Goal: Task Accomplishment & Management: Use online tool/utility

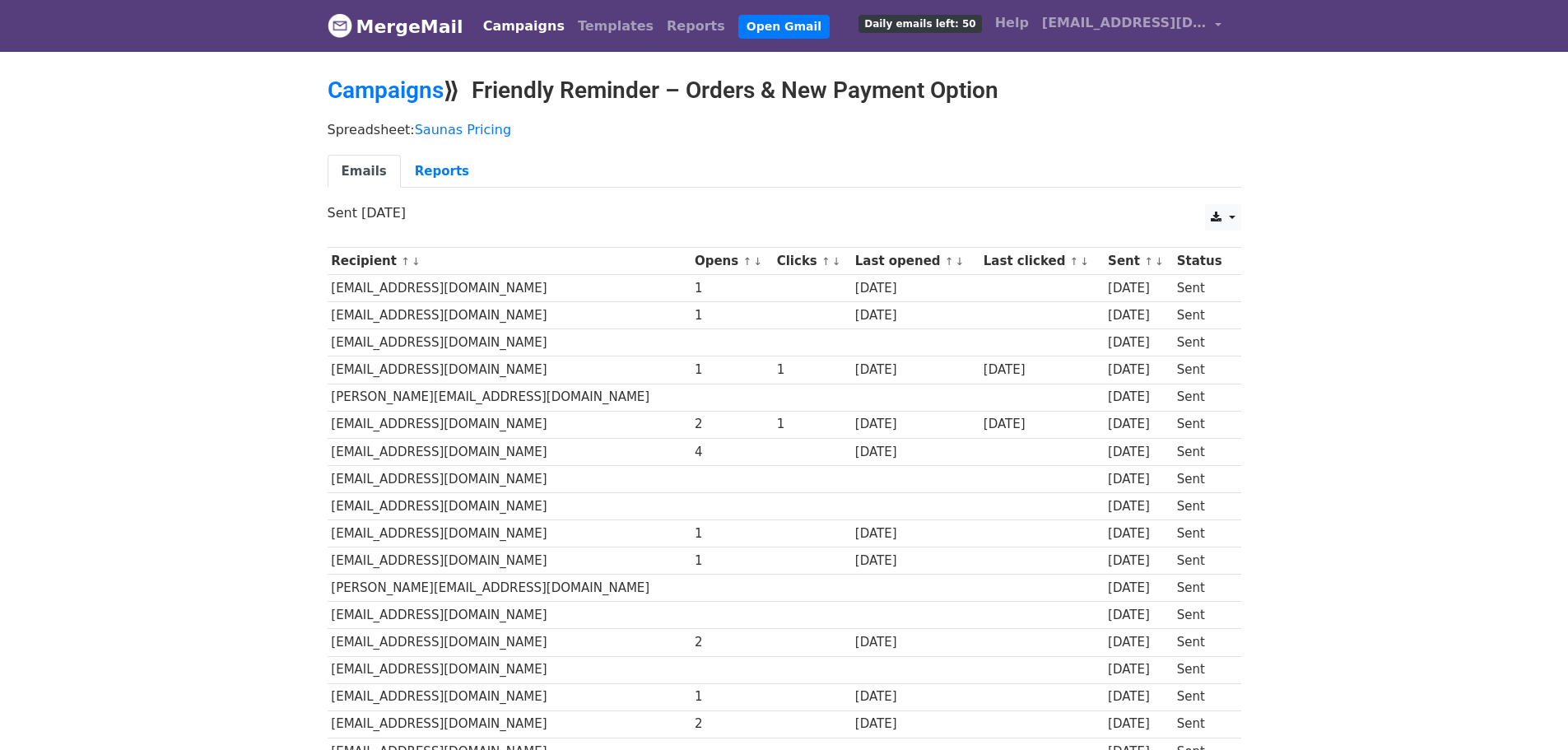
click at [509, 19] on link "Campaigns" at bounding box center [524, 26] width 95 height 33
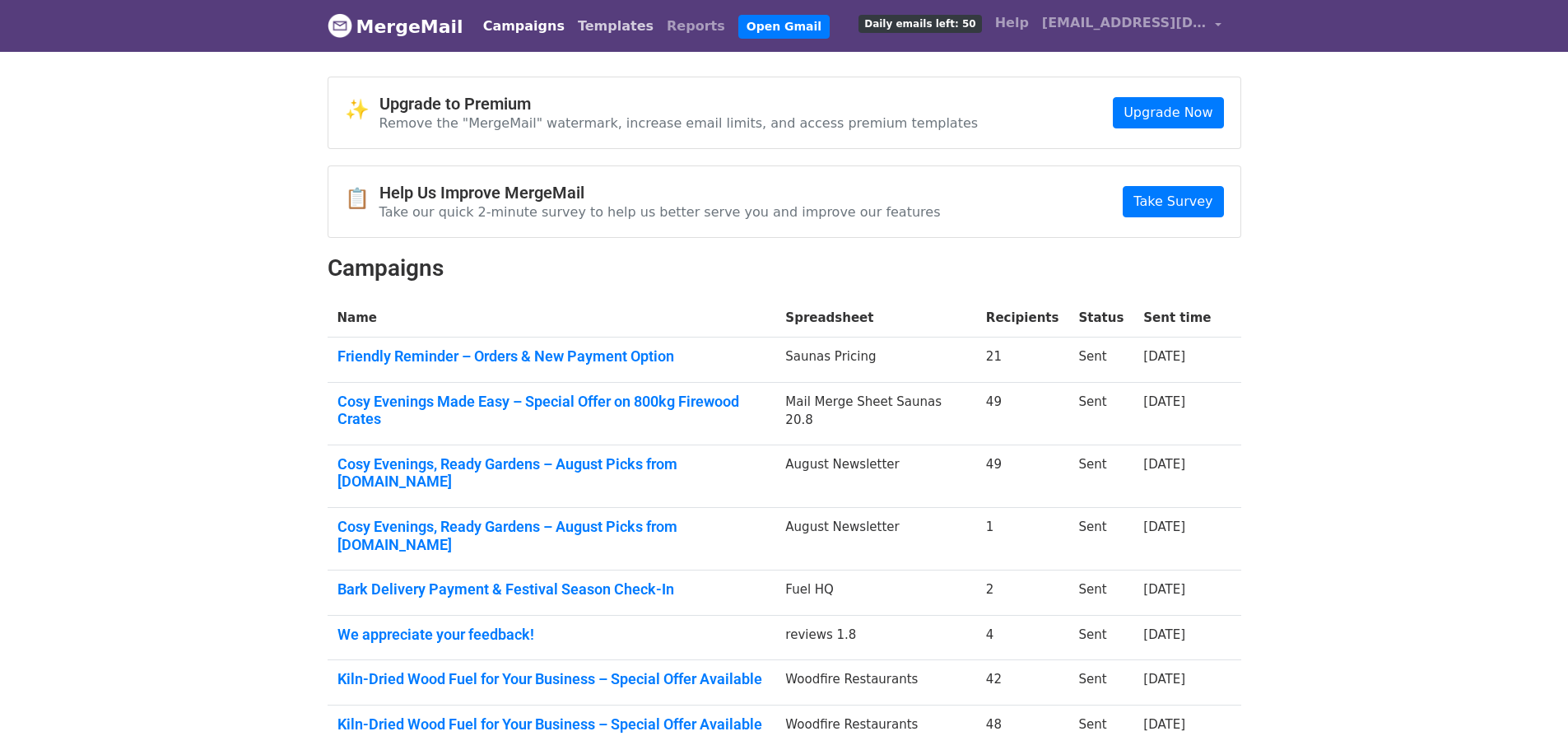
click at [571, 35] on link "Templates" at bounding box center [615, 26] width 89 height 33
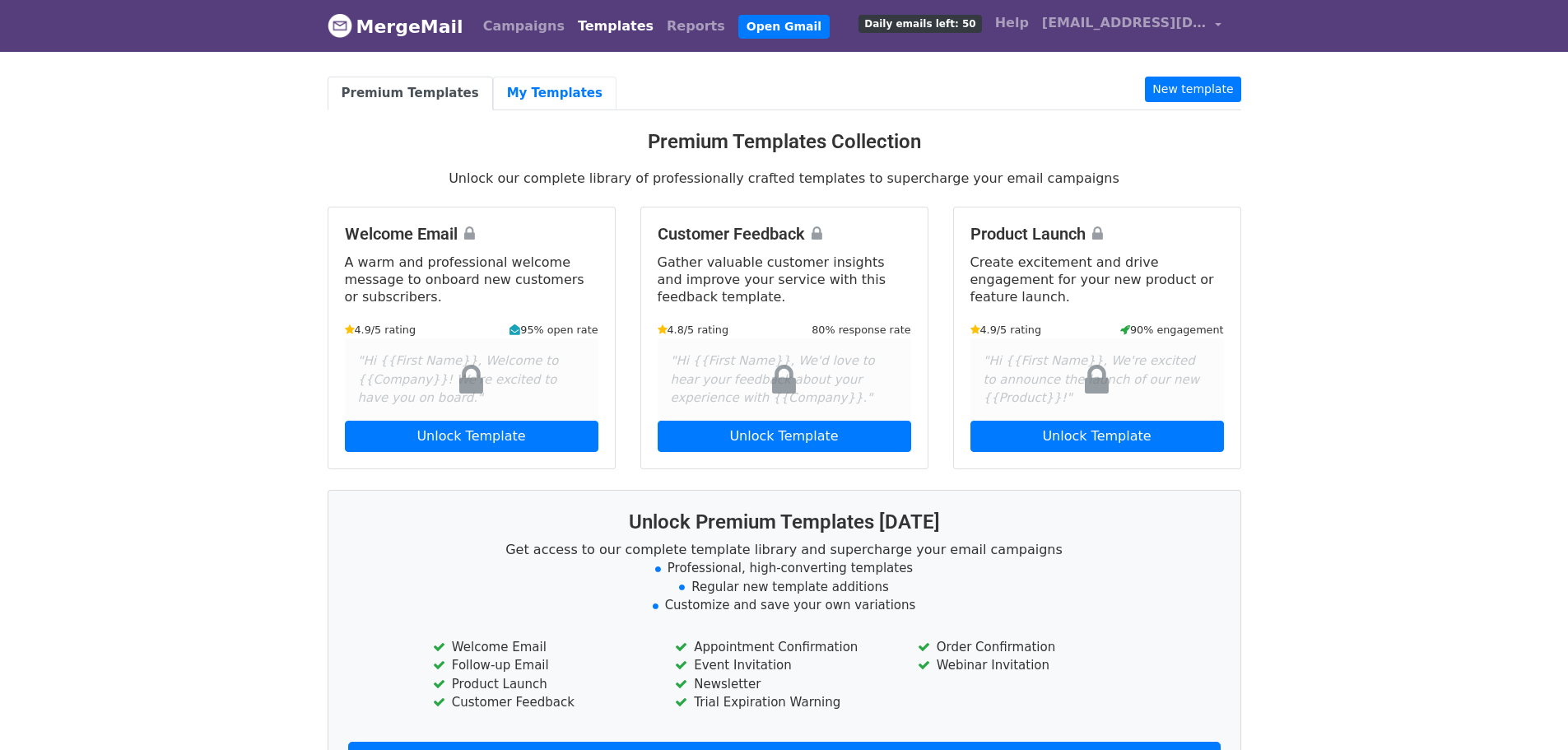
click at [539, 86] on link "My Templates" at bounding box center [555, 94] width 123 height 34
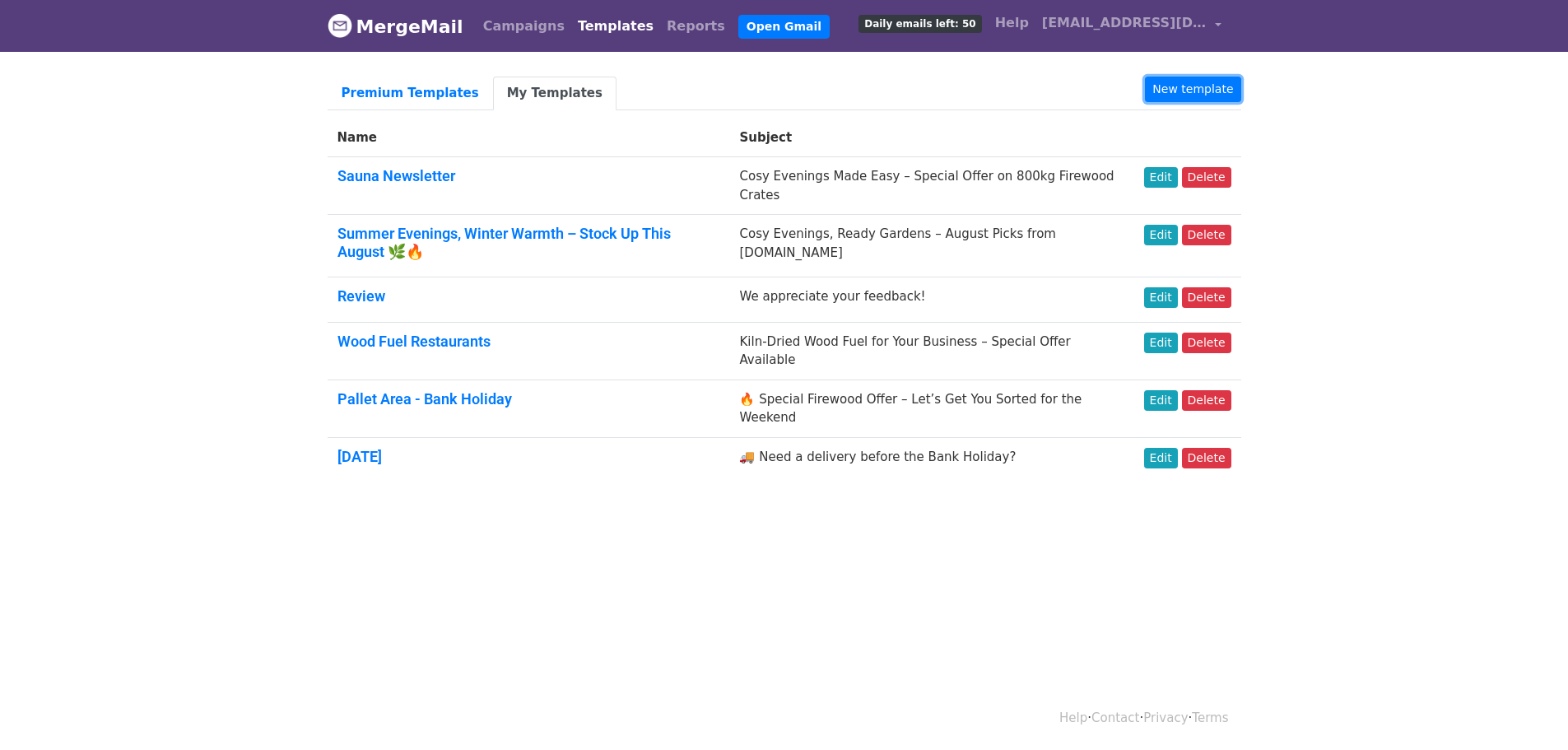
click at [1214, 85] on link "New template" at bounding box center [1192, 89] width 96 height 26
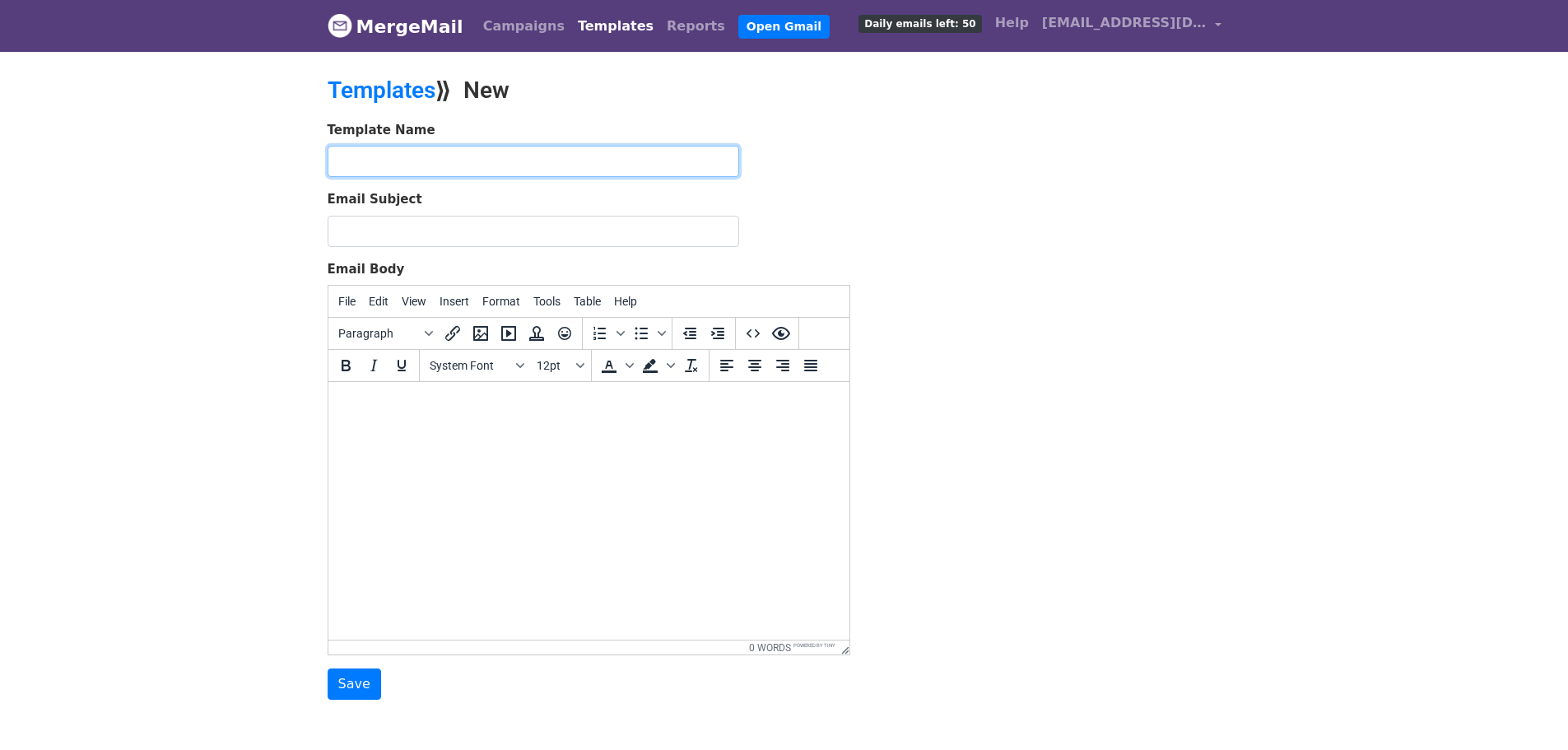
click at [519, 146] on input "text" at bounding box center [533, 161] width 412 height 31
paste input "Annual Leave Reminder – September 5th–15th"
type input "Annual Leave Reminder – September 5th–15th"
click at [424, 426] on html at bounding box center [588, 403] width 521 height 45
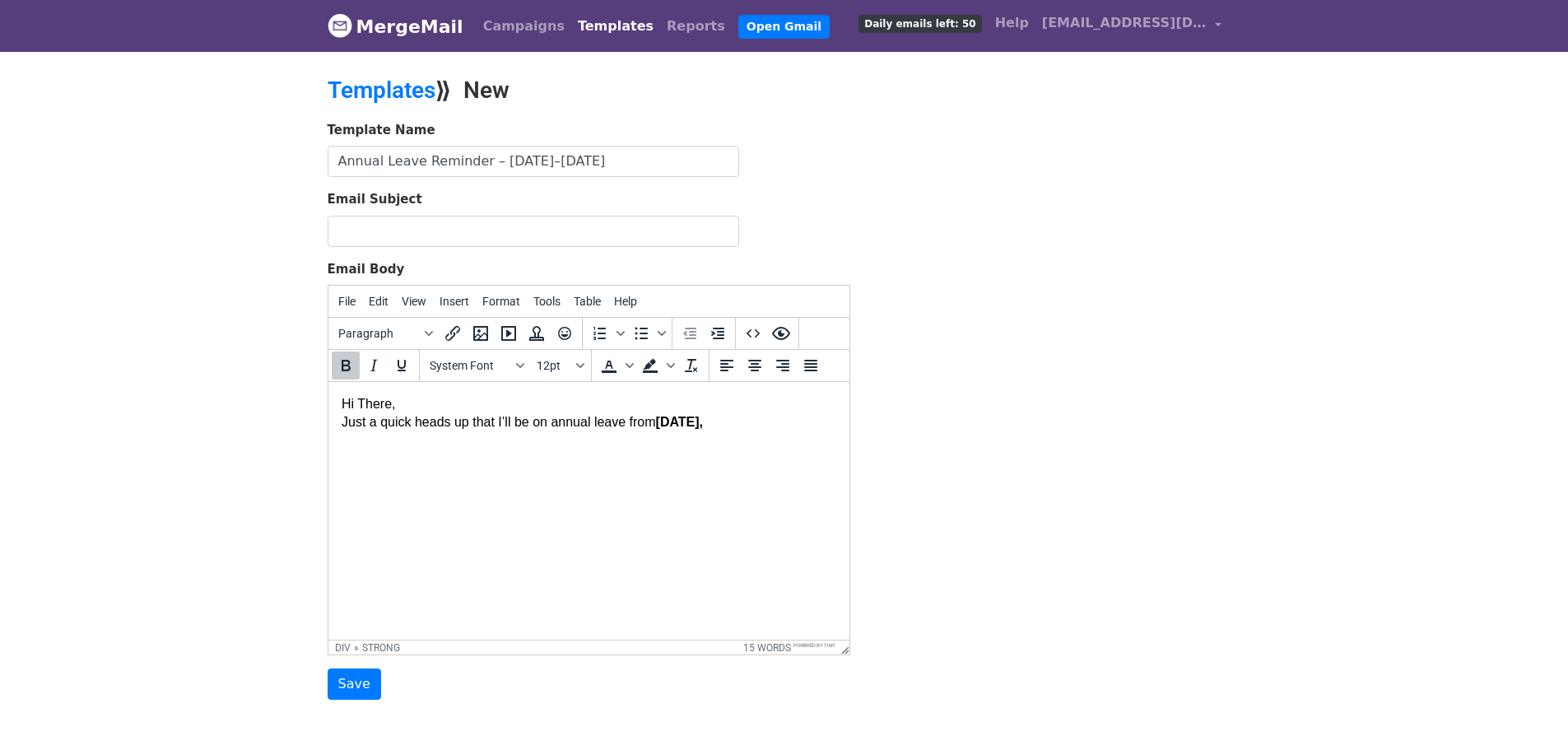
click at [678, 426] on strong "Thursday," at bounding box center [679, 421] width 47 height 14
click at [729, 425] on div "Just a quick heads up that I’ll be on annual leave from Friday," at bounding box center [588, 421] width 494 height 18
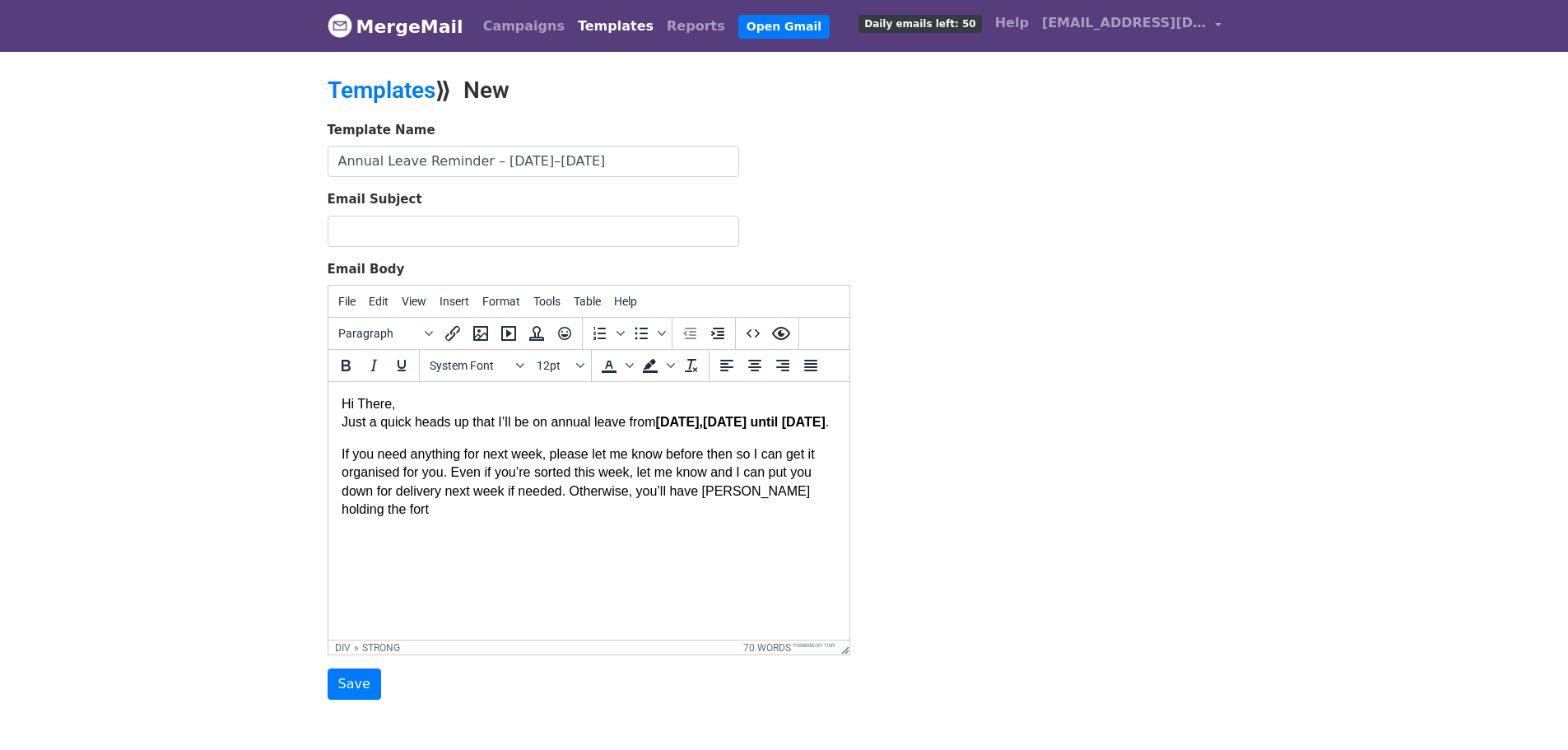
drag, startPoint x: 709, startPoint y: 444, endPoint x: 664, endPoint y: 411, distance: 55.8
click at [664, 411] on body "Hi There, Just a quick heads up that I’ll be on annual leave from Friday, 5th S…" at bounding box center [588, 456] width 494 height 123
click at [364, 431] on div "Just a quick heads up that I’ll be on annual leave from Friday, 5th September u…" at bounding box center [588, 421] width 494 height 18
drag, startPoint x: 825, startPoint y: 524, endPoint x: 825, endPoint y: 507, distance: 17.0
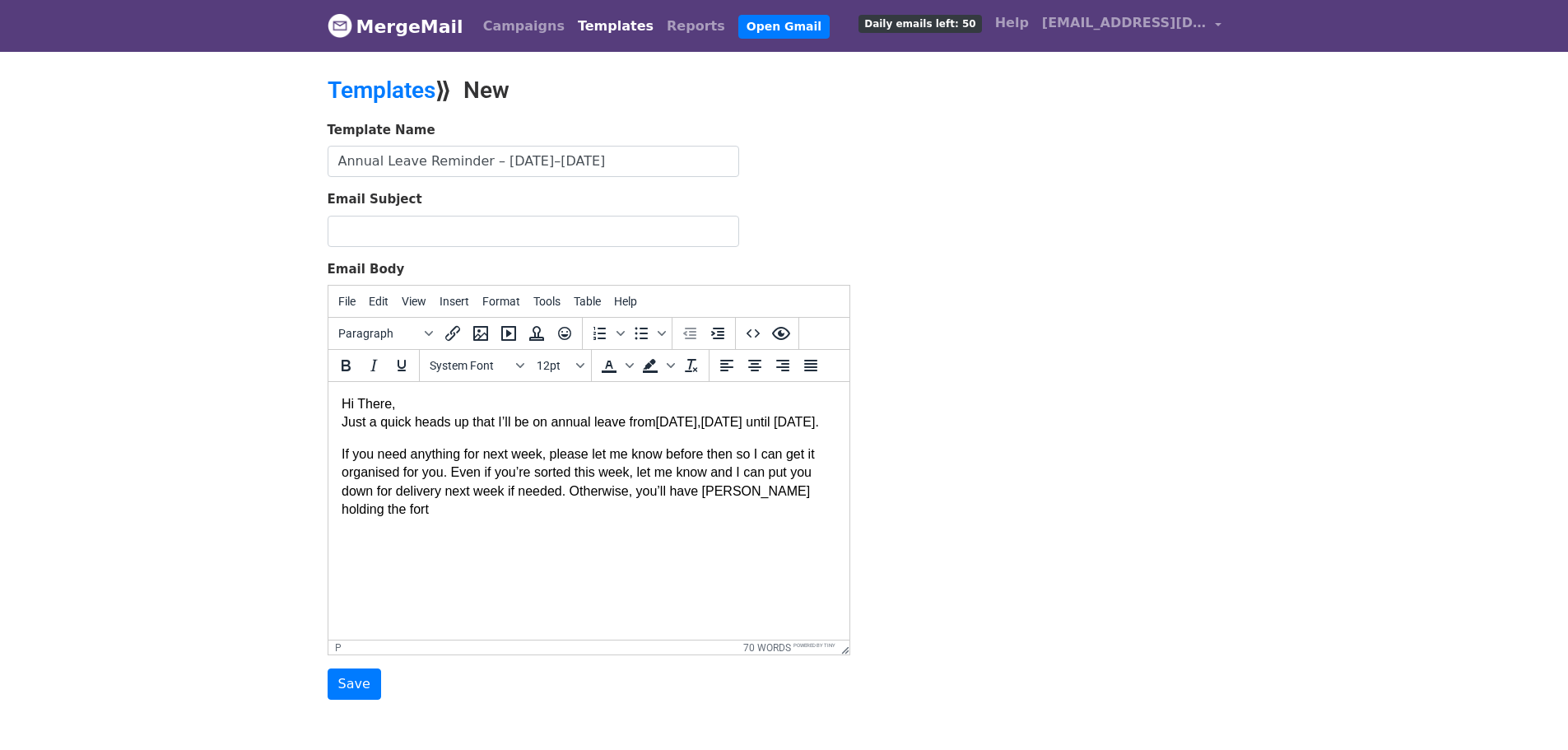
click at [825, 511] on html "Hi There, Just a quick heads up that I’ll be on annual leave from Friday, 5th S…" at bounding box center [588, 456] width 521 height 150
click at [825, 507] on p "If you need anything for next week, please let me know before then so I can get…" at bounding box center [588, 482] width 494 height 74
drag, startPoint x: 630, startPoint y: 535, endPoint x: 454, endPoint y: 531, distance: 176.0
click at [454, 519] on p "If you need anything for next week, please let me know before then so I can get…" at bounding box center [588, 482] width 494 height 74
click at [520, 531] on html "Hi There, Just a quick heads up that I’ll be on annual leave from Friday, 5th S…" at bounding box center [588, 456] width 521 height 150
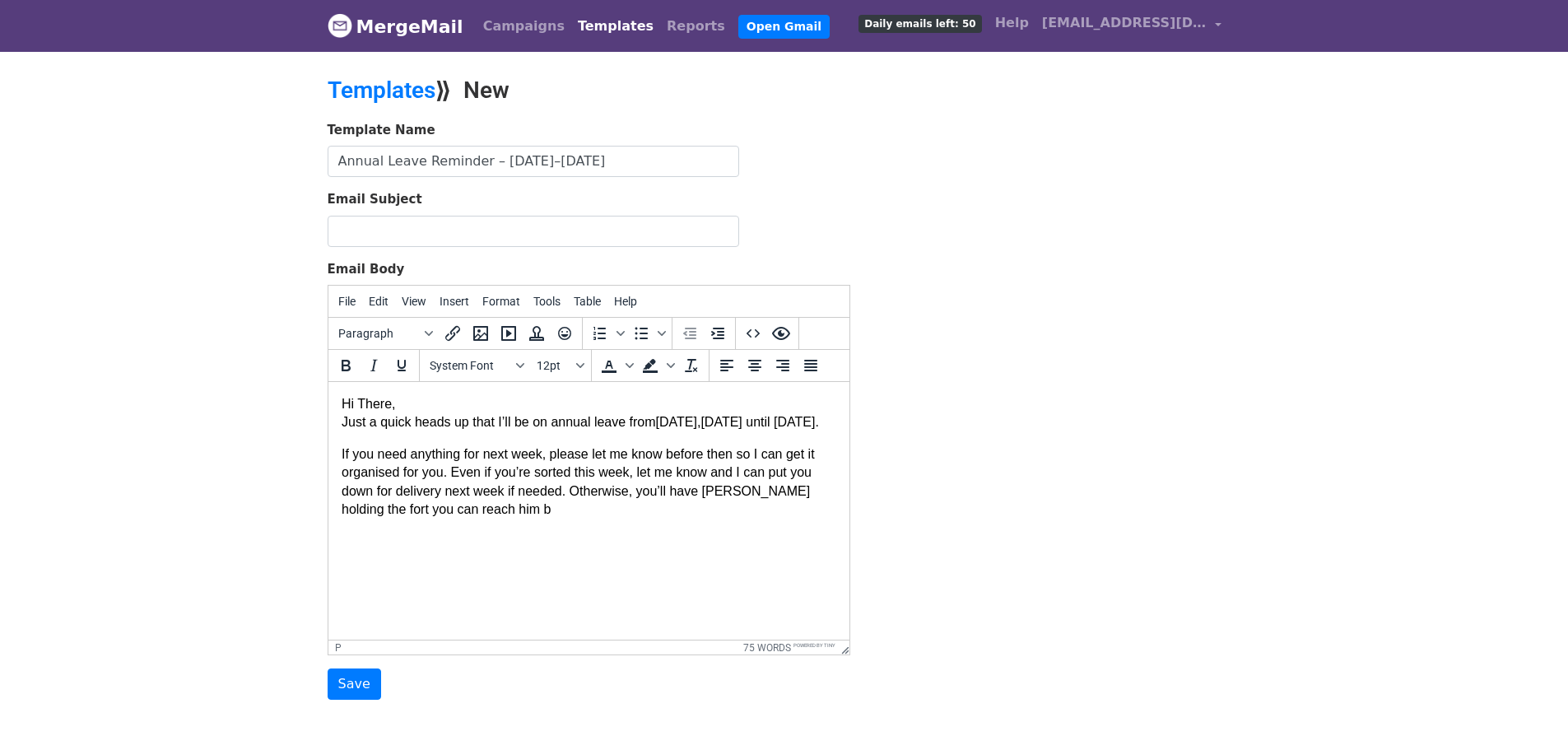
click at [563, 531] on html "Hi There, Just a quick heads up that I’ll be on annual leave from Friday, 5th S…" at bounding box center [588, 456] width 521 height 150
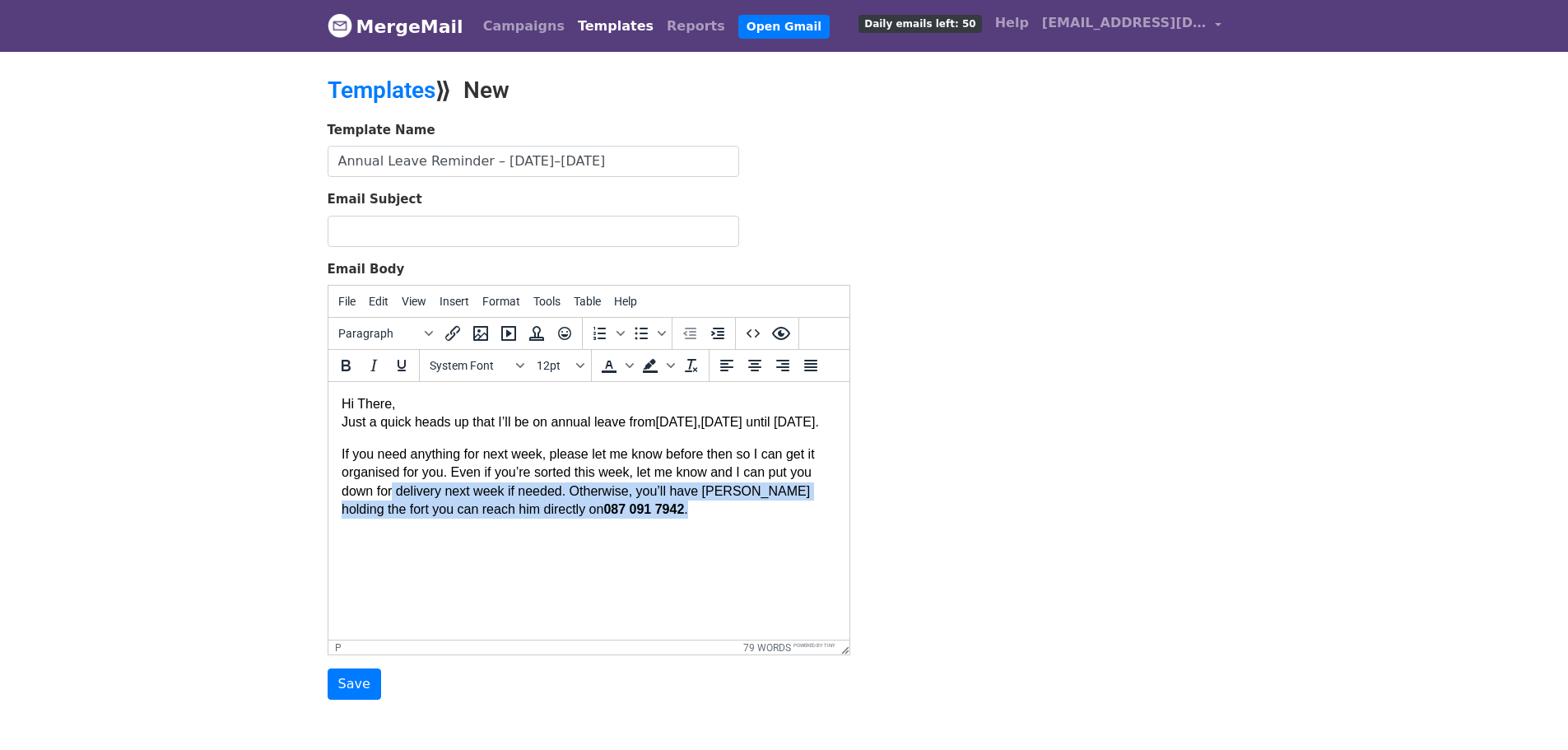
click at [393, 512] on p "If you need anything for next week, please let me know before then so I can get…" at bounding box center [588, 482] width 494 height 74
click at [613, 519] on p "If you need anything for next week, please let me know before then so I can get…" at bounding box center [588, 482] width 494 height 74
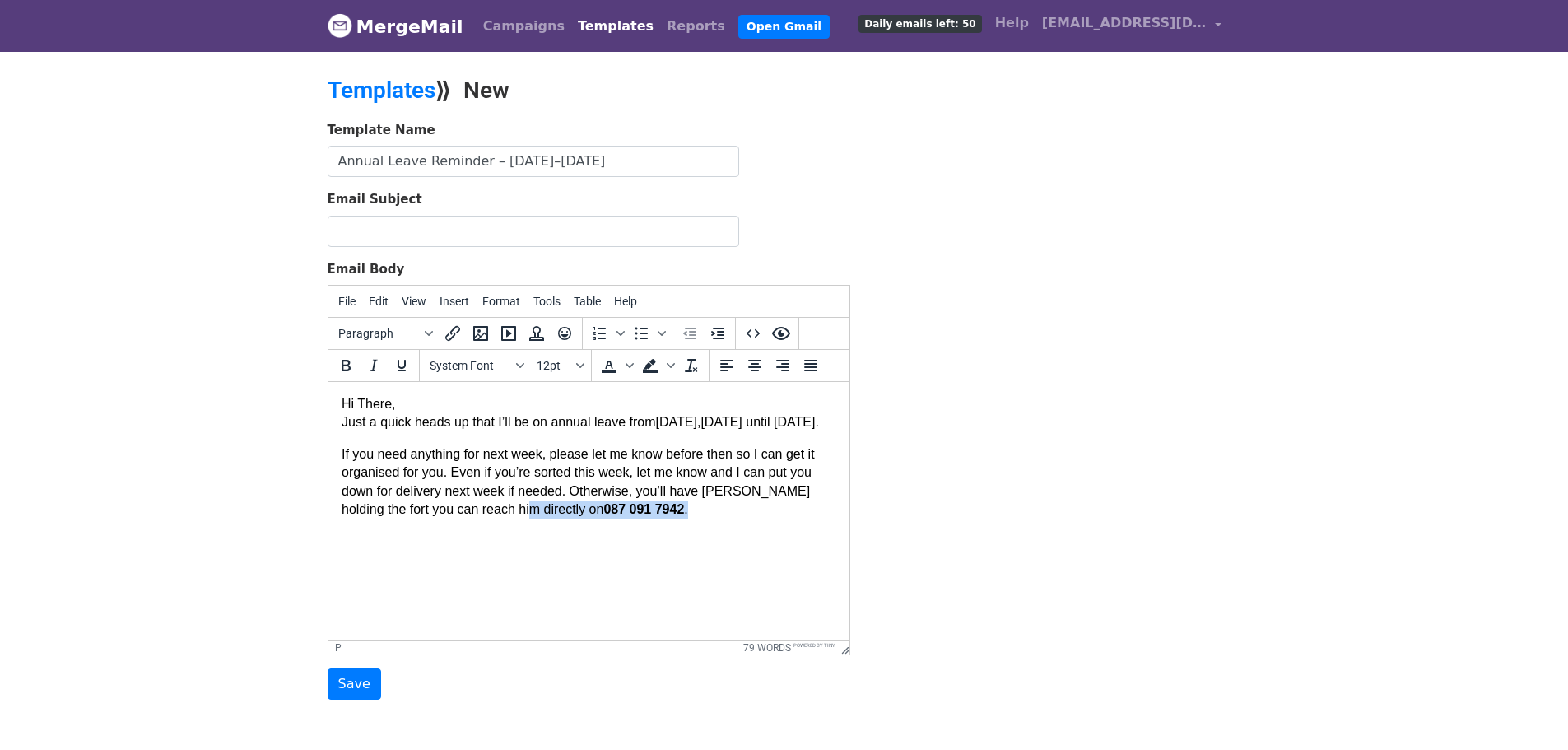
drag, startPoint x: 633, startPoint y: 533, endPoint x: 491, endPoint y: 526, distance: 142.2
click at [491, 519] on p "If you need anything for next week, please let me know before then so I can get…" at bounding box center [588, 482] width 494 height 74
click at [581, 531] on html "Hi There, Just a quick heads up that I’ll be on annual leave from Friday, 5th S…" at bounding box center [588, 456] width 521 height 150
drag, startPoint x: 599, startPoint y: 530, endPoint x: 525, endPoint y: 524, distance: 74.2
click at [525, 519] on p "If you need anything for next week, please let me know before then so I can get…" at bounding box center [588, 482] width 494 height 74
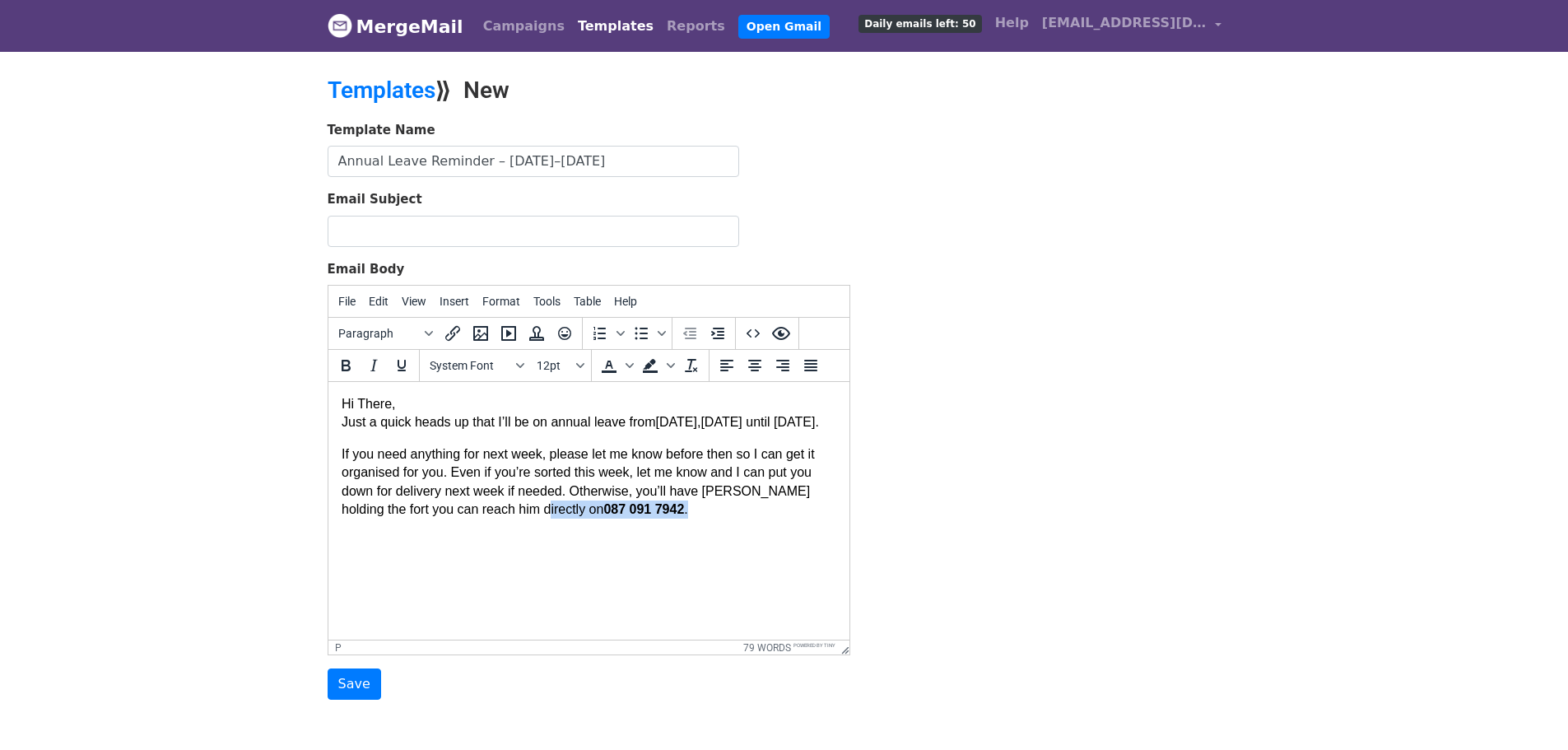
drag, startPoint x: 512, startPoint y: 524, endPoint x: 601, endPoint y: 527, distance: 89.1
click at [601, 519] on p "If you need anything for next week, please let me know before then so I can get…" at bounding box center [588, 482] width 494 height 74
click at [351, 365] on icon "Bold" at bounding box center [346, 365] width 20 height 20
click at [642, 531] on html "Hi There, Just a quick heads up that I’ll be on annual leave from Friday, 5th S…" at bounding box center [588, 456] width 521 height 150
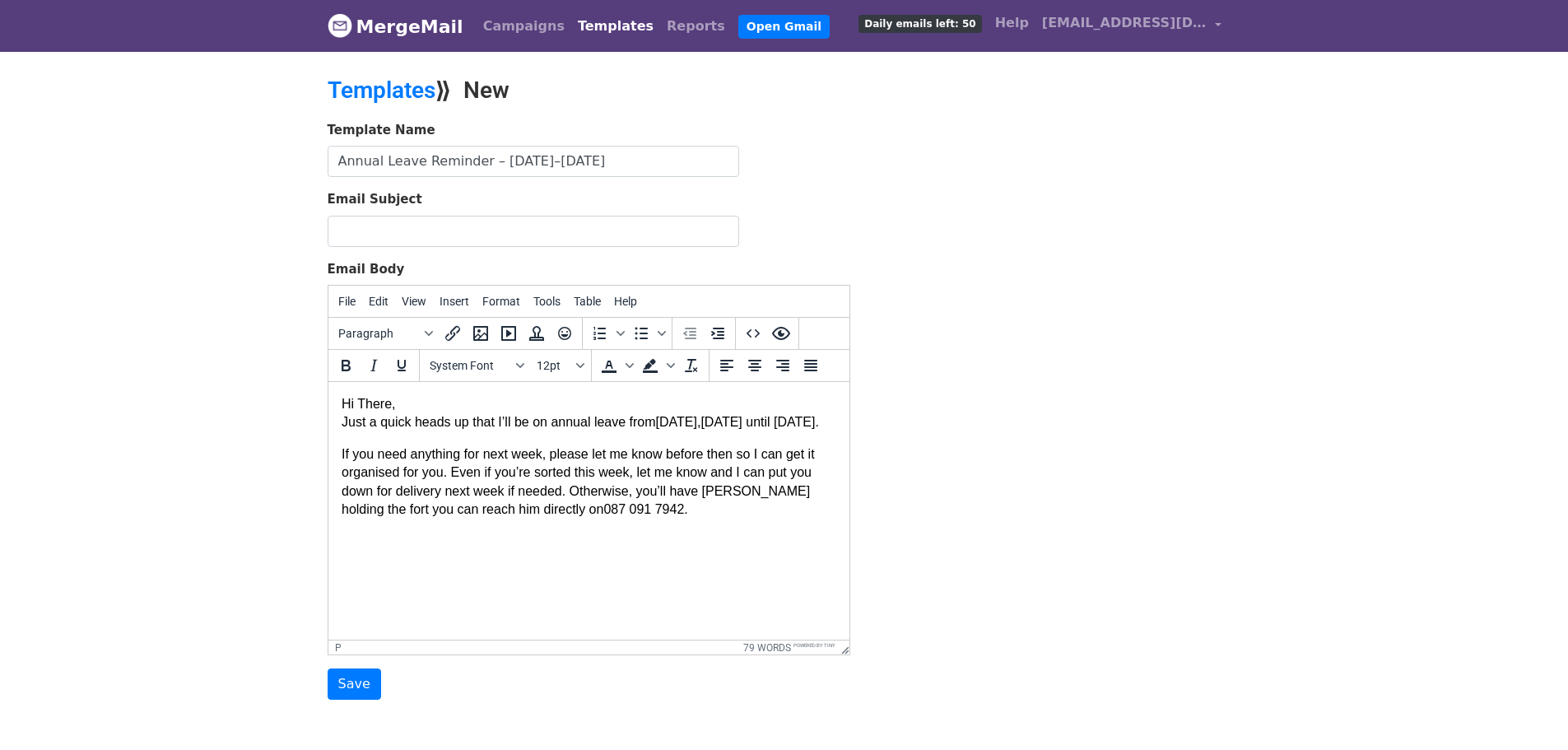
click at [673, 519] on p "If you need anything for next week, please let me know before then so I can get…" at bounding box center [588, 482] width 494 height 74
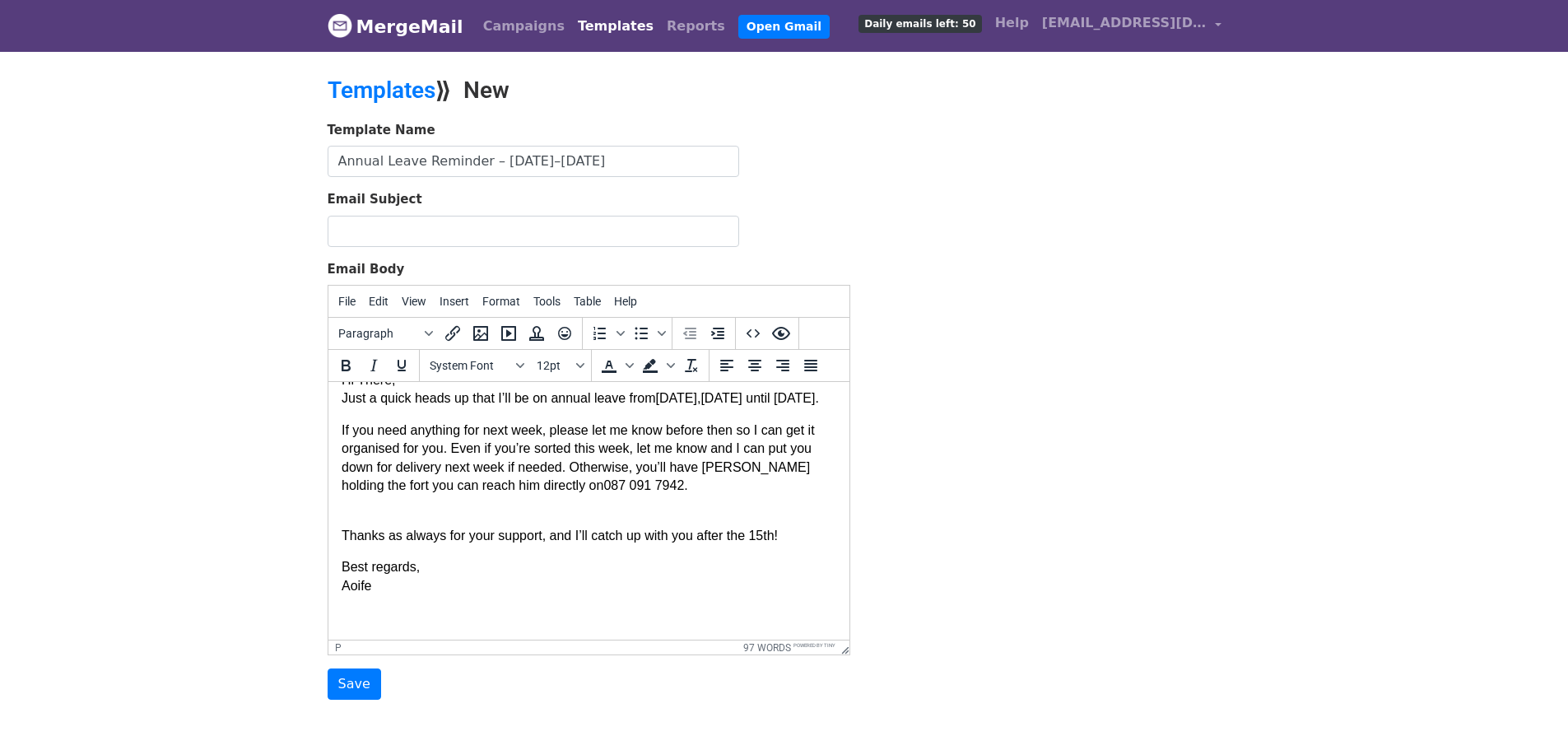
click at [722, 526] on p "If you need anything for next week, please let me know before then so I can get…" at bounding box center [588, 524] width 494 height 205
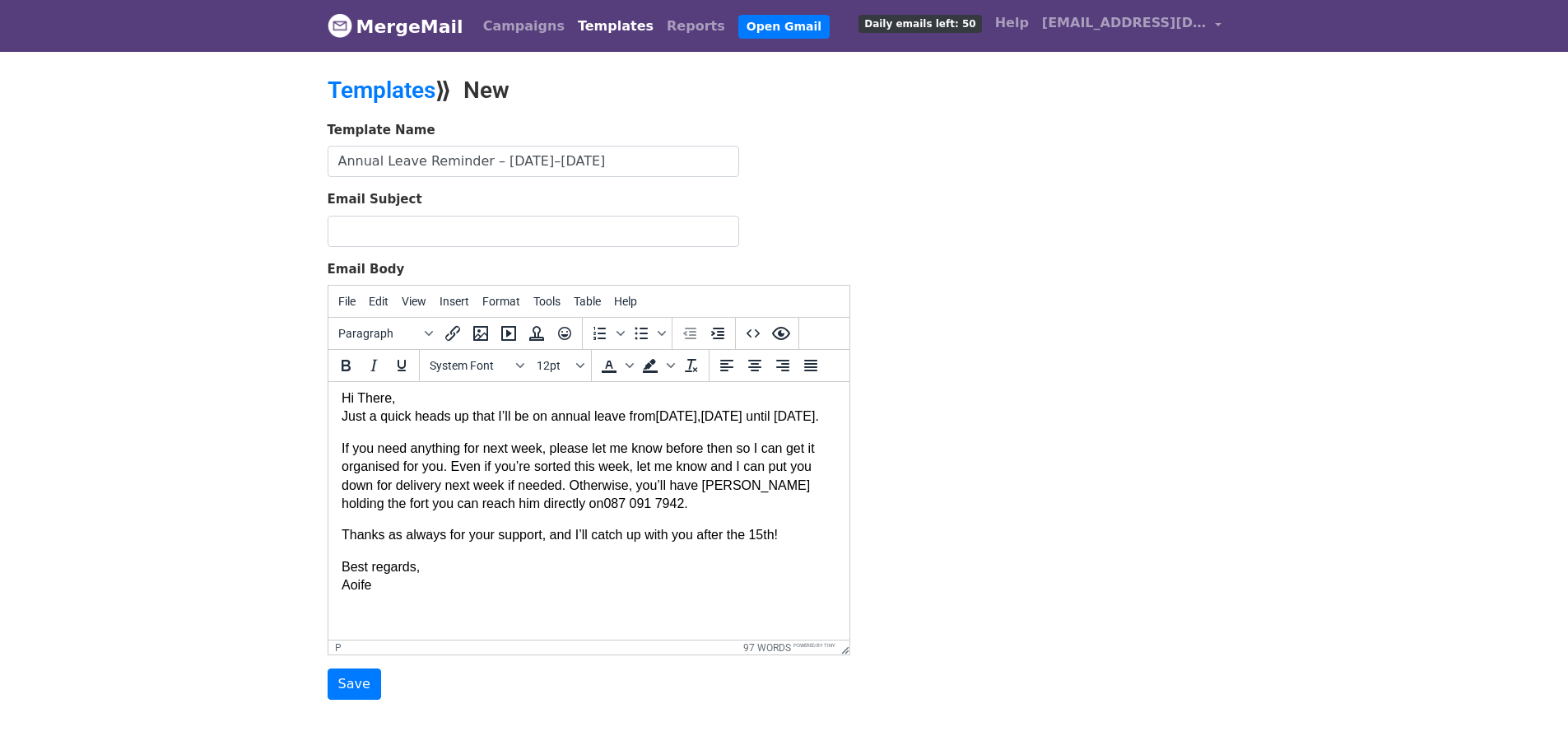
scroll to position [0, 0]
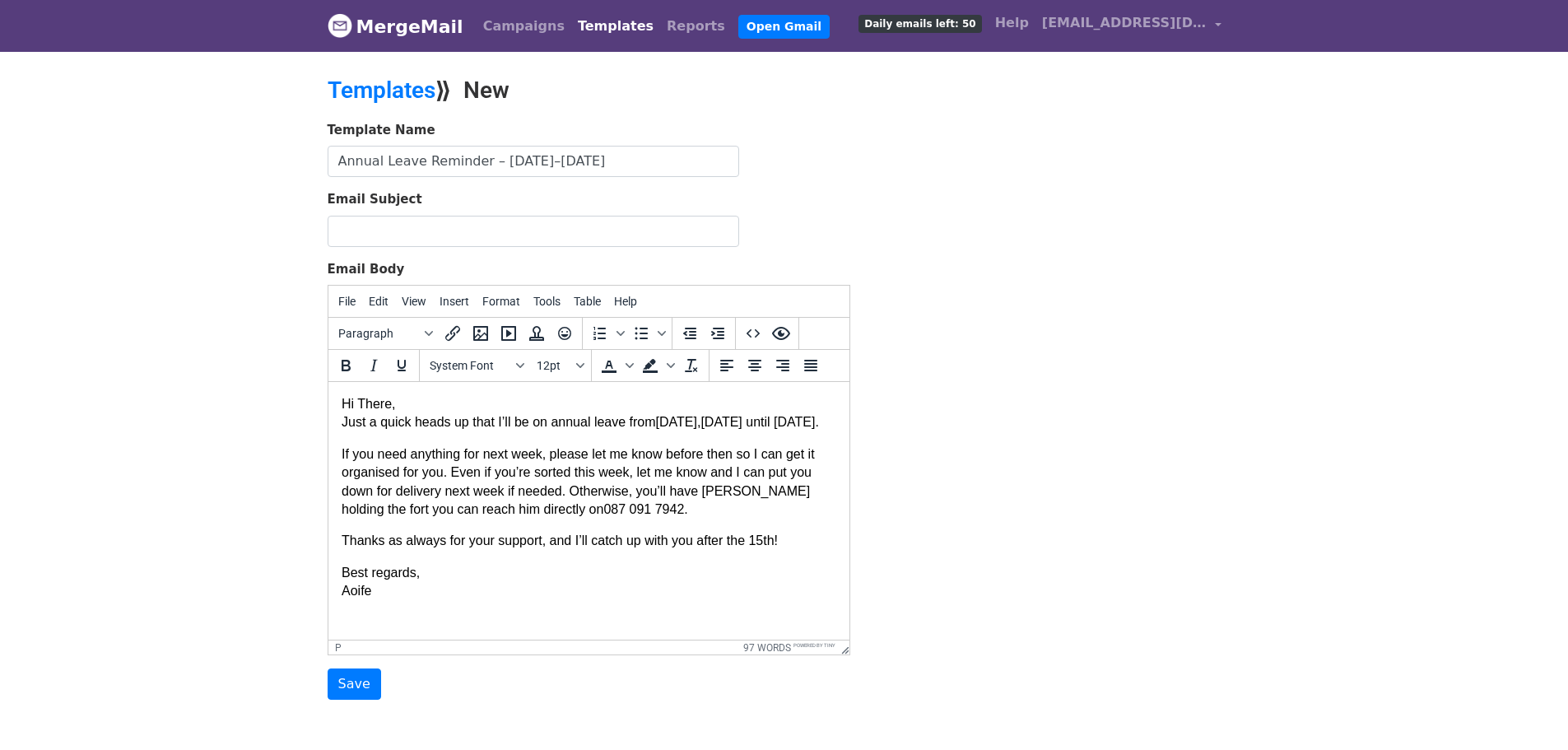
click at [664, 412] on body "Hi There, Just a quick heads up that I’ll be on annual leave from Friday, 5th S…" at bounding box center [588, 513] width 494 height 237
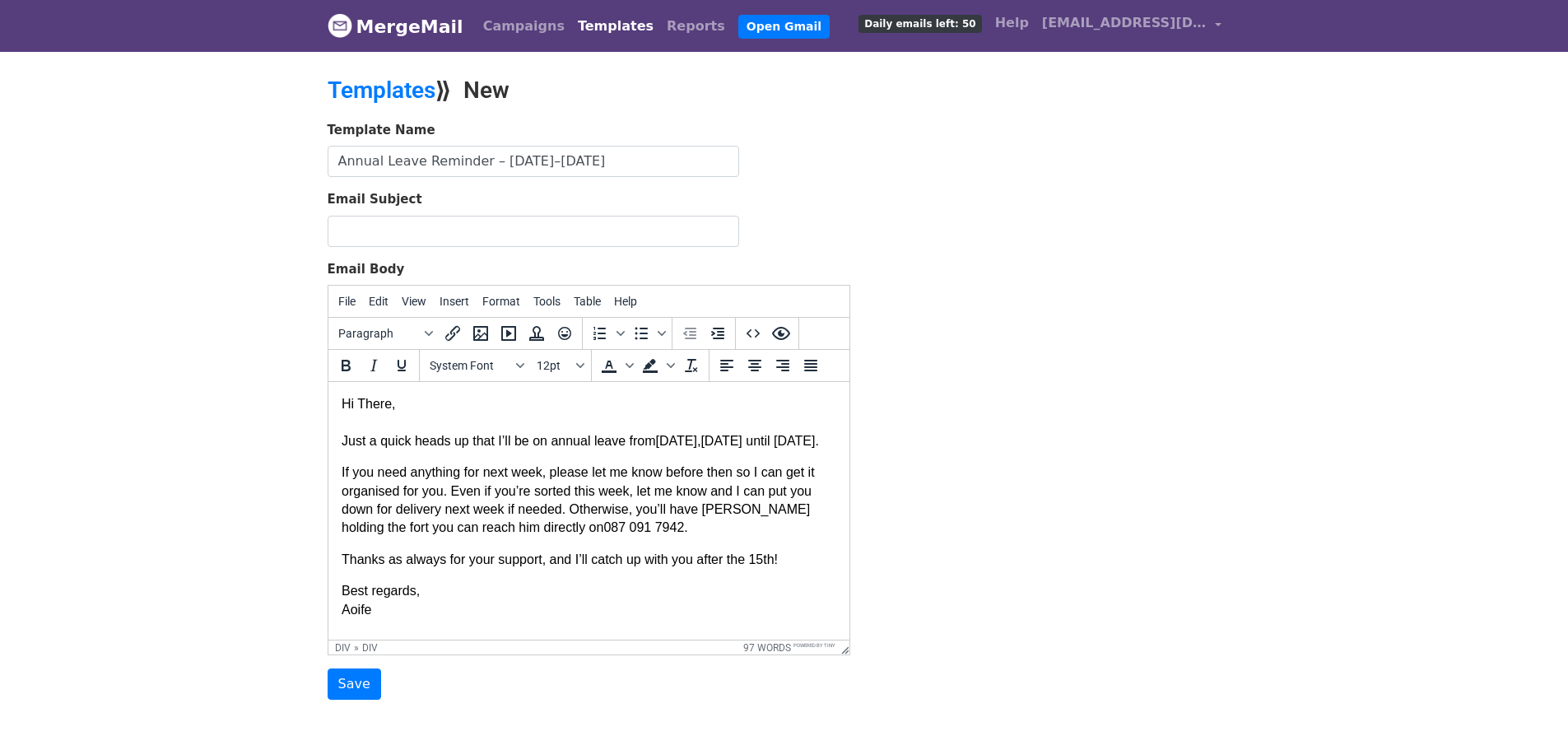
click at [336, 441] on html "Hi There, Just a quick heads up that I’ll be on annual leave from Friday, 5th S…" at bounding box center [588, 522] width 521 height 281
drag, startPoint x: 340, startPoint y: 438, endPoint x: 690, endPoint y: 442, distance: 350.0
click at [690, 442] on div "Just a quick heads up that I’ll be on annual leave from Friday, 5th September u…" at bounding box center [588, 440] width 494 height 18
copy div "Just a quick heads up that I’ll be on annual leave from Friday"
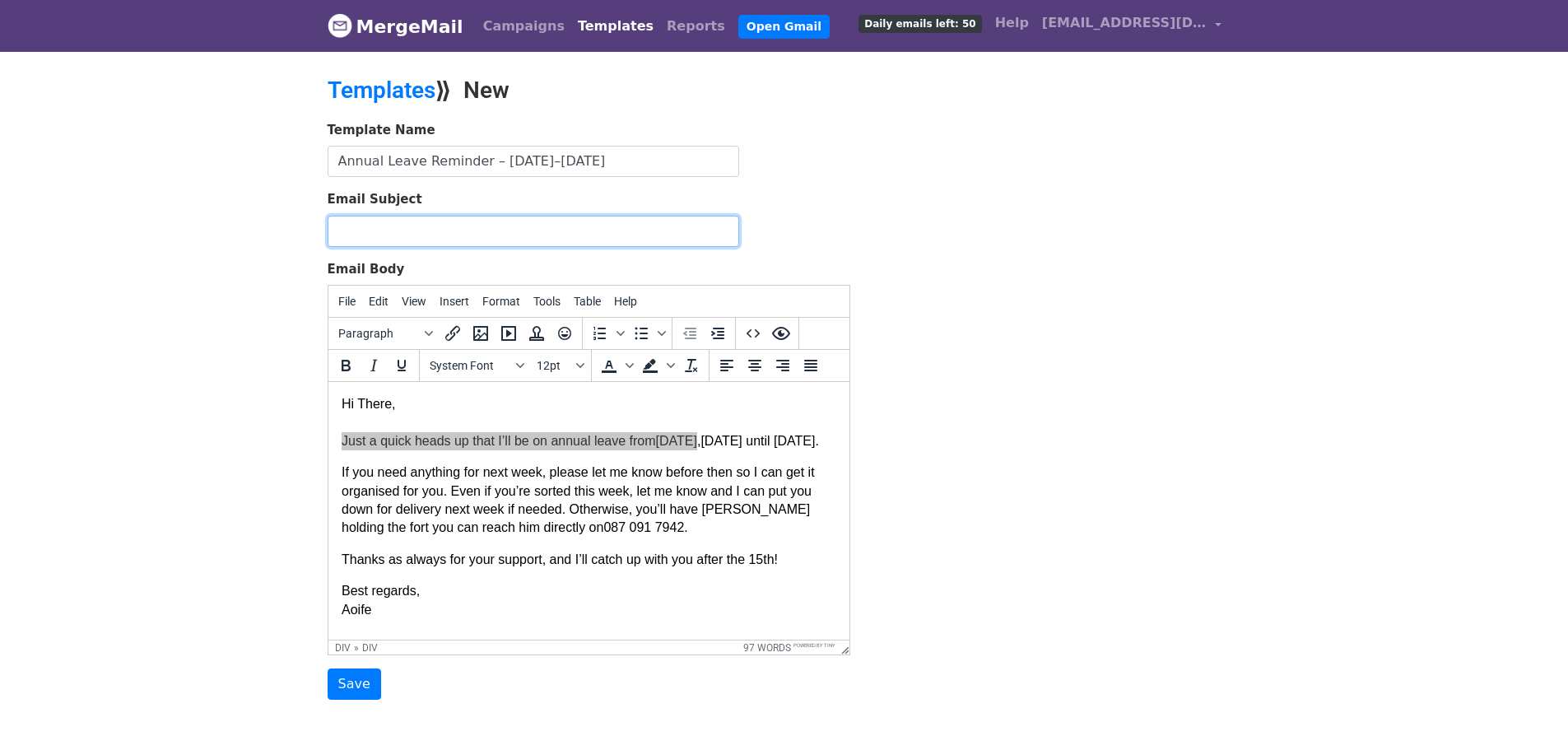
click at [419, 224] on input "Email Subject" at bounding box center [533, 231] width 412 height 31
paste input "Just a quick heads up that I’ll be on annual leave from Friday"
type input "Just a quick heads up that I’ll be on annual leave from Friday"
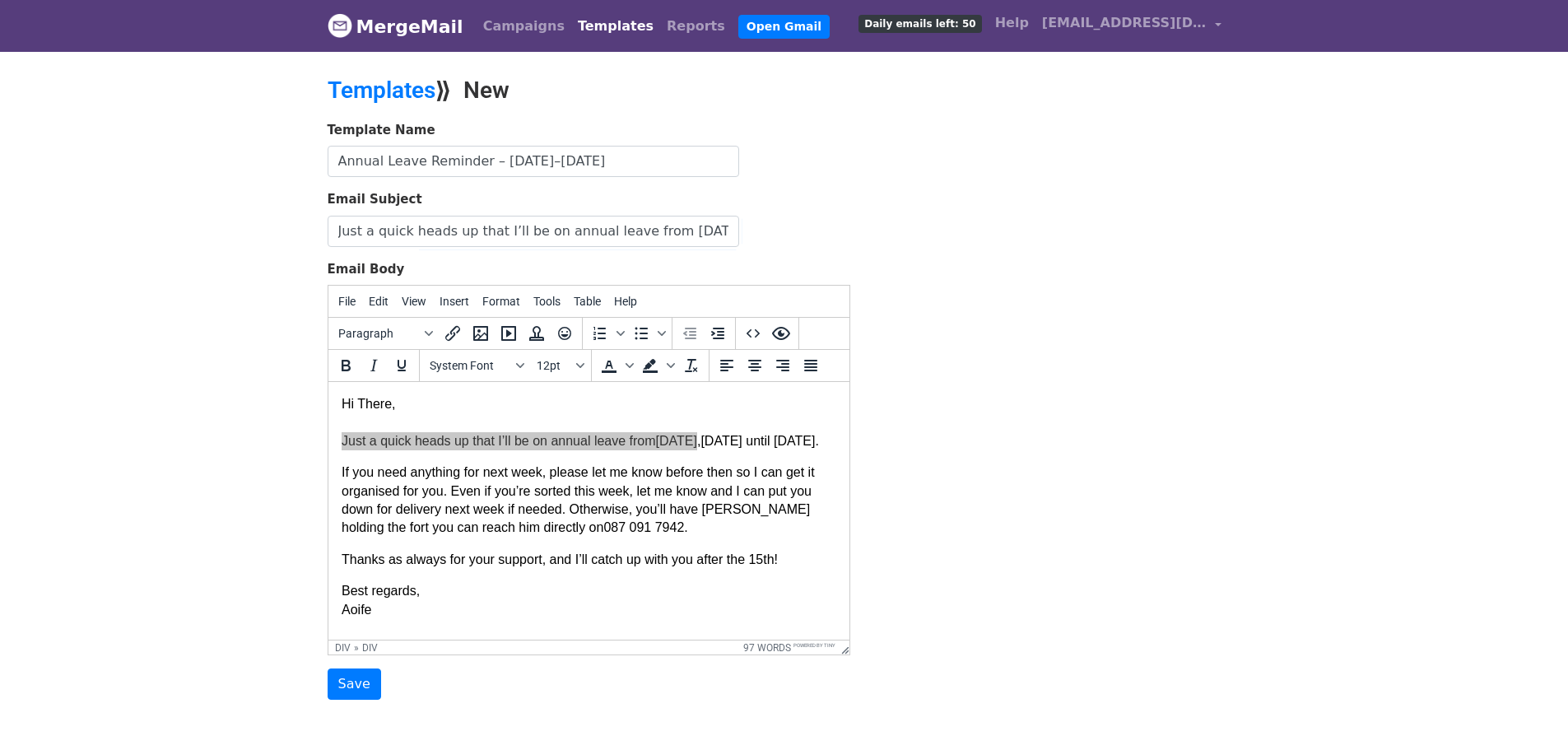
click at [903, 295] on div "Template Name Annual Leave Reminder – September 5th–15th Email Subject Just a q…" at bounding box center [784, 411] width 938 height 580
click at [554, 165] on input "Annual Leave Reminder – September 5th–15th" at bounding box center [533, 161] width 412 height 31
paste input "Plan Ahead"
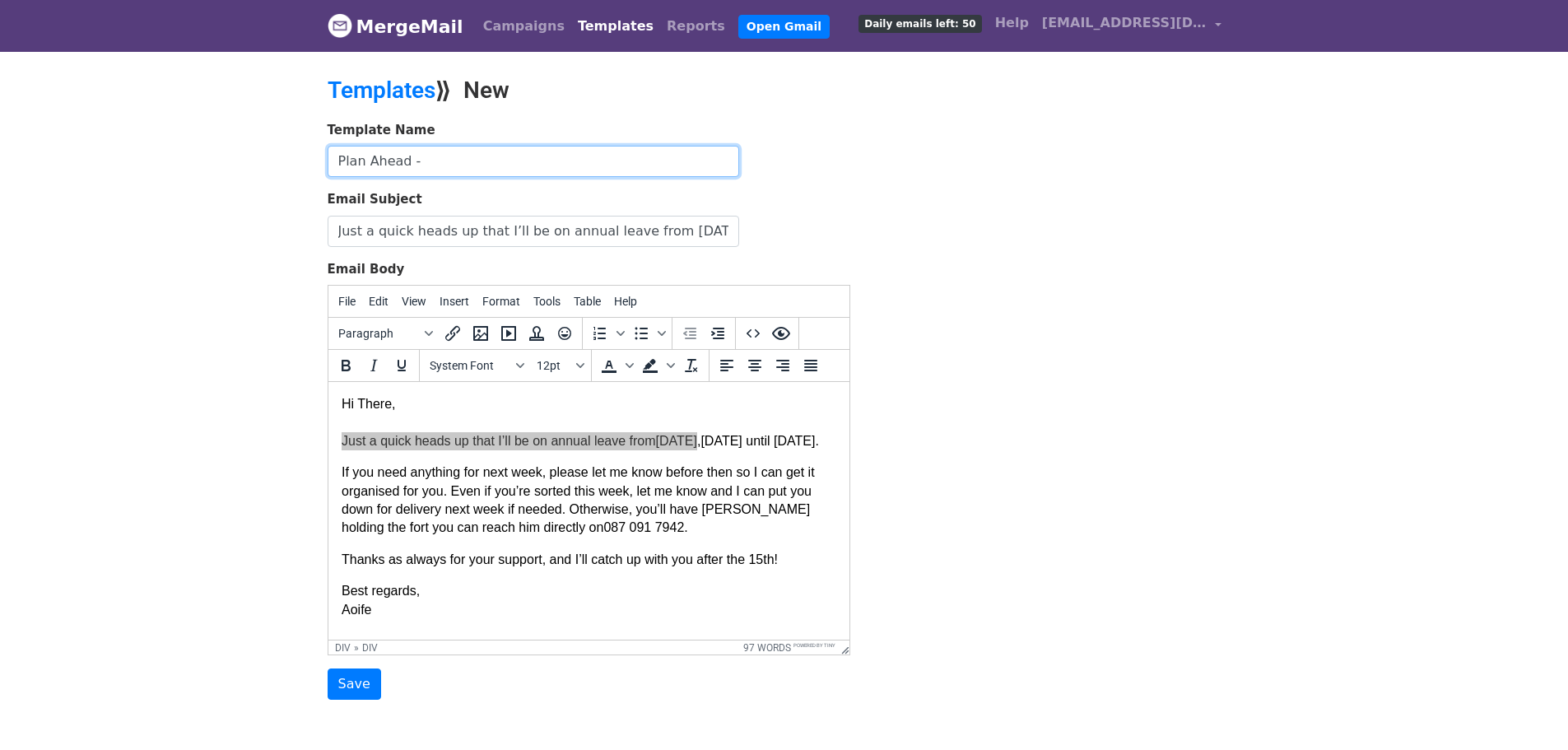
click at [433, 160] on input "Plan Ahead -" at bounding box center [533, 161] width 412 height 31
paste input "Order Before My Annual Leave"
type input "Plan Ahead - Order Before My Annual Leave"
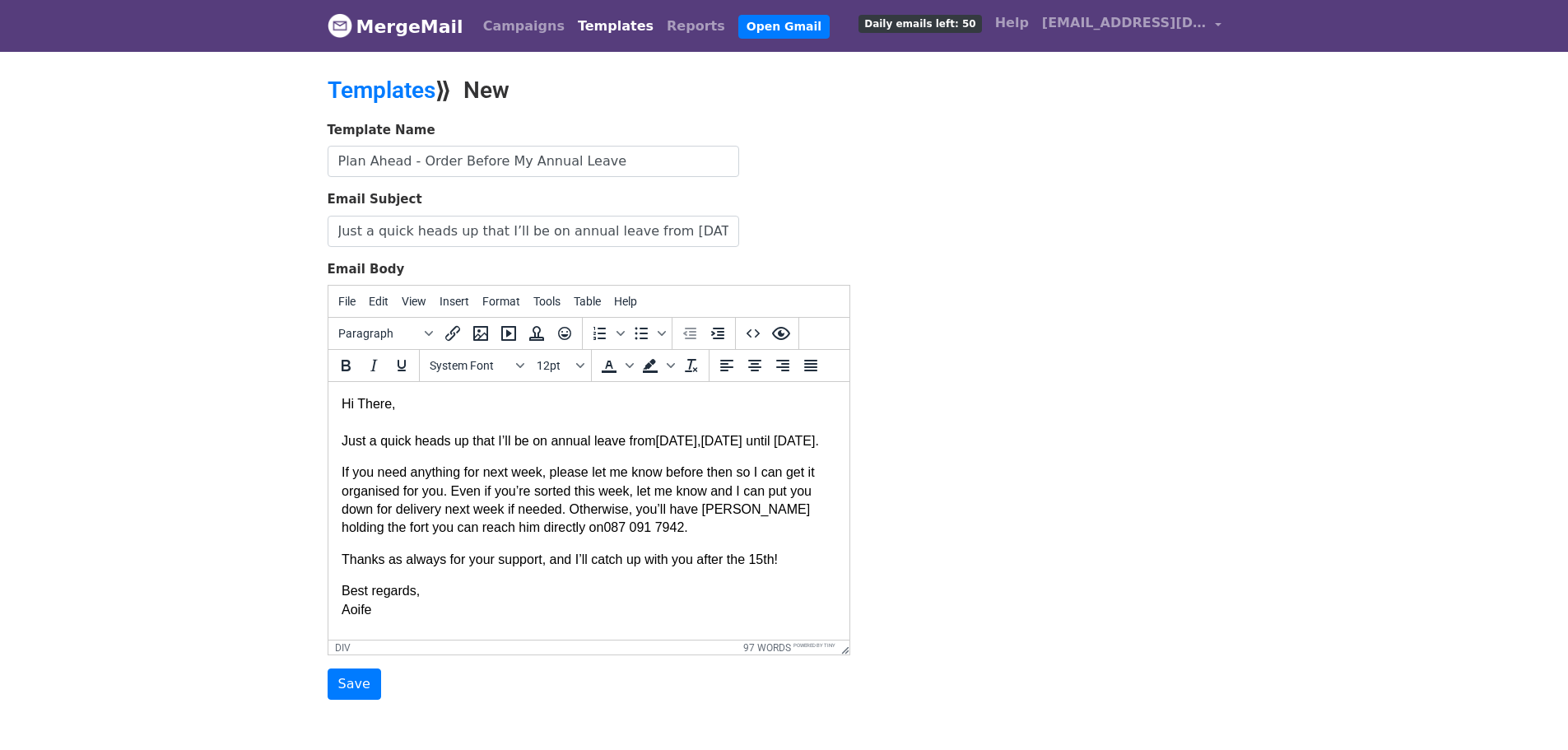
click at [490, 413] on div "Just a quick heads up that I’ll be on annual leave from Friday, 5th September u…" at bounding box center [588, 531] width 494 height 237
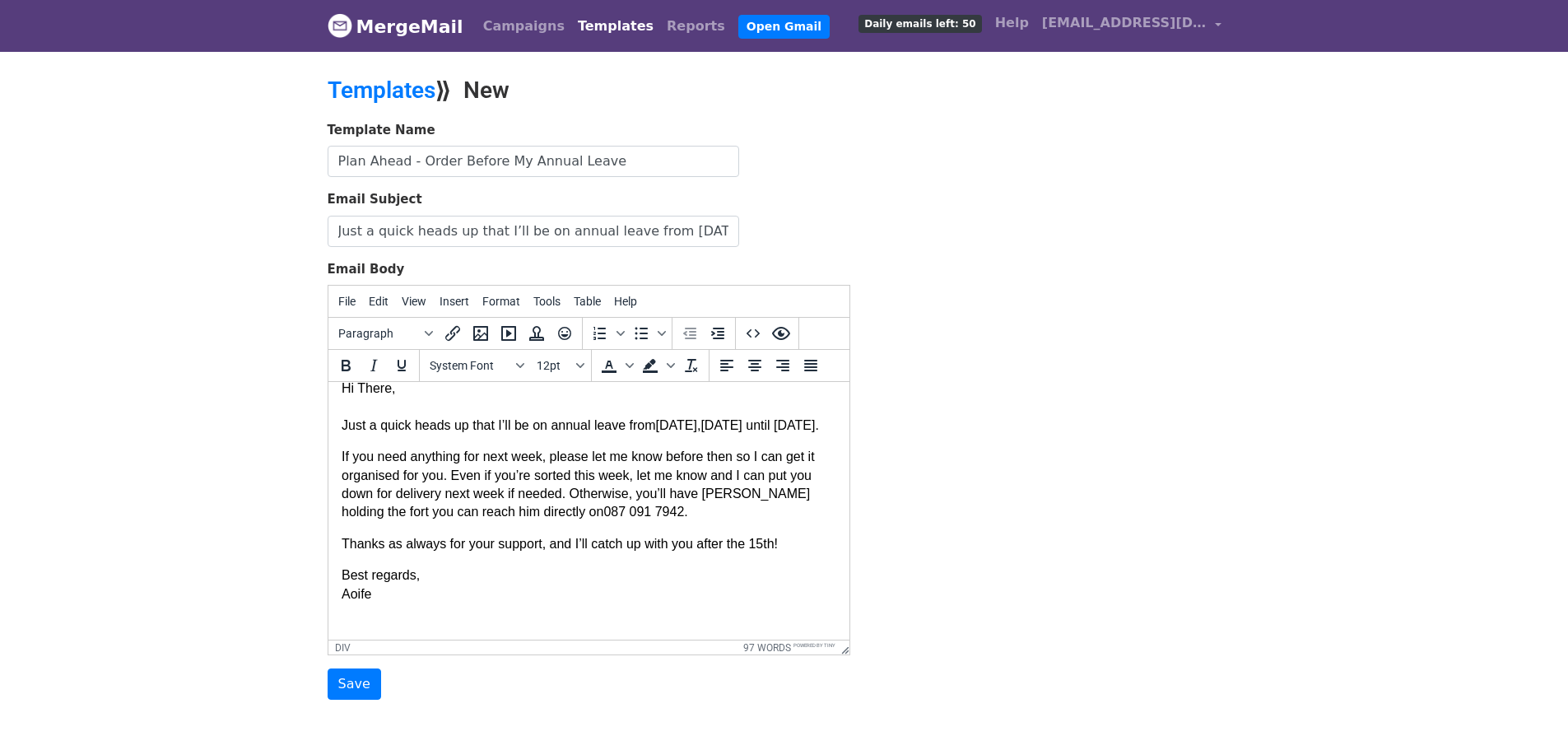
scroll to position [43, 0]
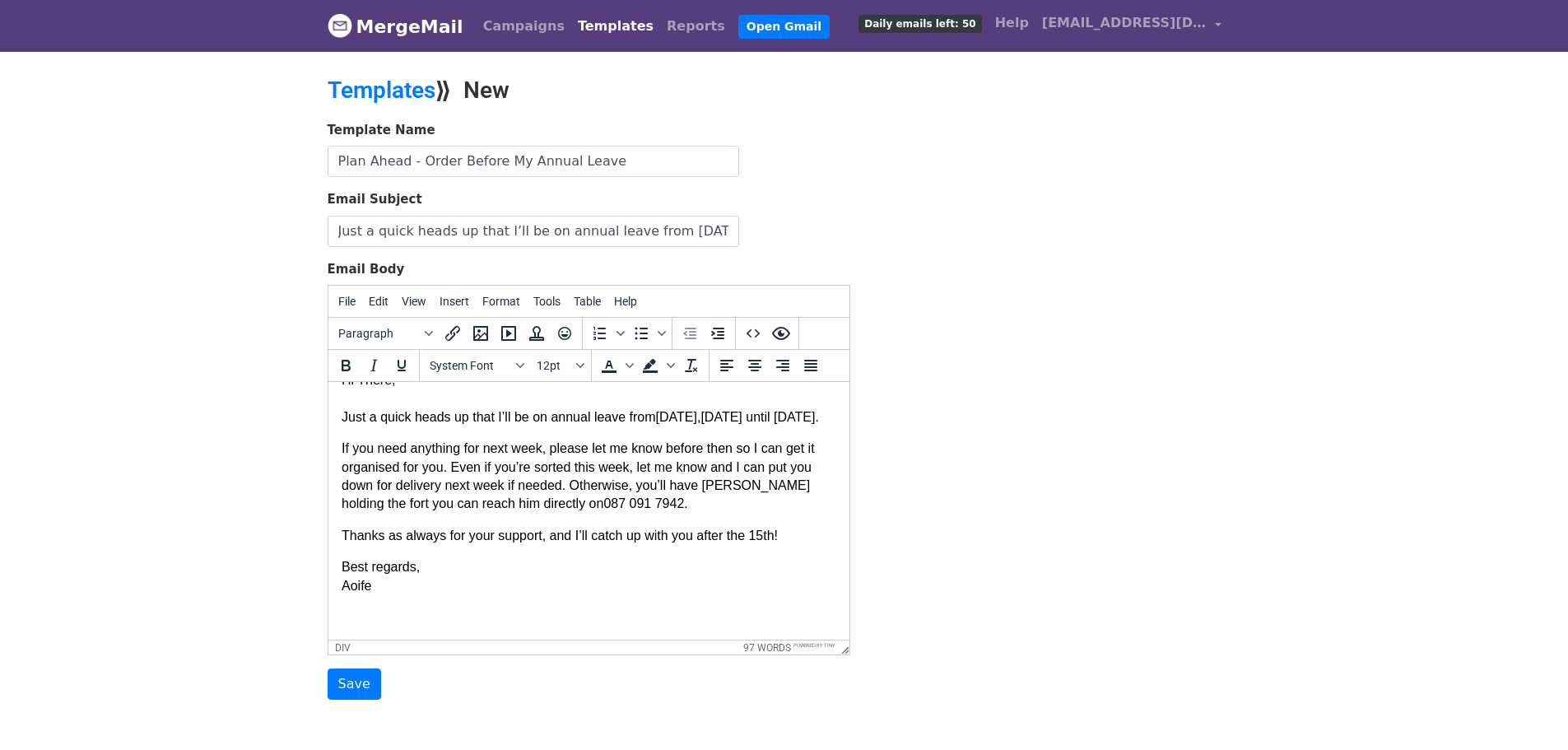
click at [829, 481] on html "Hi There, Just a quick heads up that I’ll be on annual leave from Friday, 5th S…" at bounding box center [588, 498] width 521 height 281
click at [341, 688] on input "Save" at bounding box center [354, 684] width 53 height 31
